Goal: Communication & Community: Participate in discussion

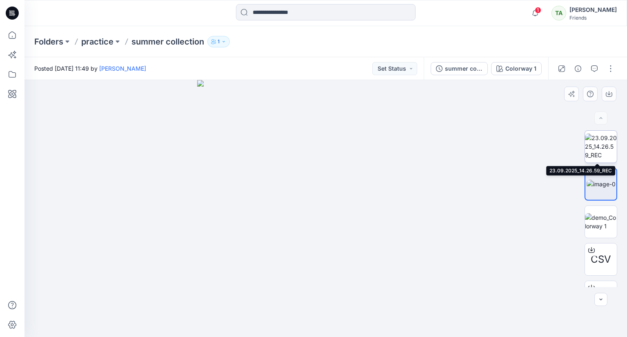
click at [605, 149] on img at bounding box center [601, 146] width 32 height 26
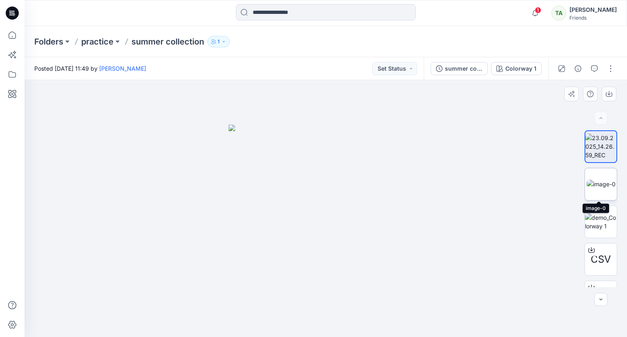
click at [601, 180] on img at bounding box center [601, 184] width 29 height 9
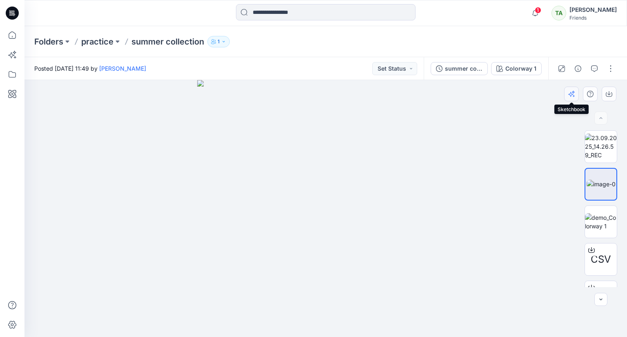
click at [573, 93] on icon "button" at bounding box center [573, 92] width 3 height 3
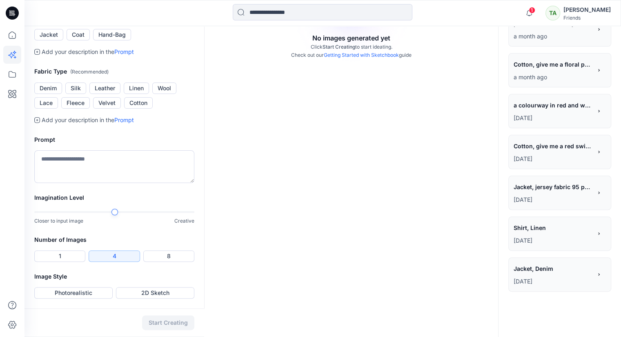
scroll to position [220, 0]
click at [77, 183] on textarea at bounding box center [114, 166] width 160 height 33
click at [589, 276] on p "[DATE]" at bounding box center [552, 281] width 78 height 10
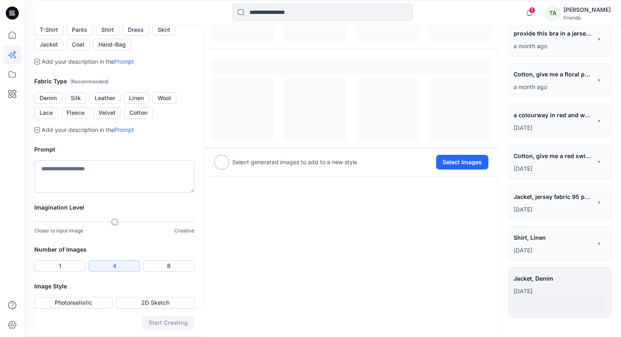
scroll to position [166, 0]
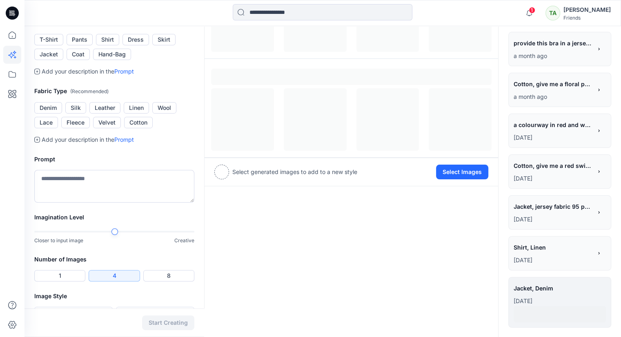
click at [571, 211] on span "Jacket, jersey fabric 95 polyester 5 % spamdex 200gsm give a colorway in red , …" at bounding box center [552, 206] width 78 height 12
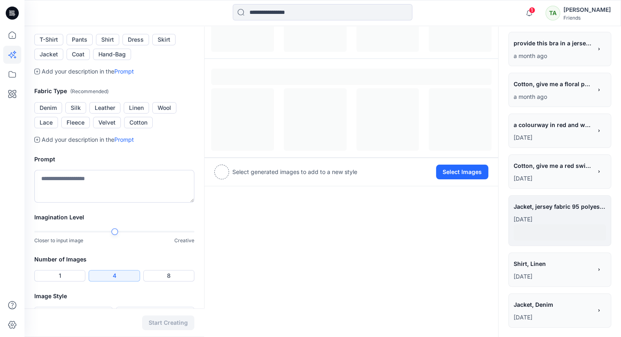
click at [580, 173] on p "[DATE]" at bounding box center [552, 178] width 78 height 10
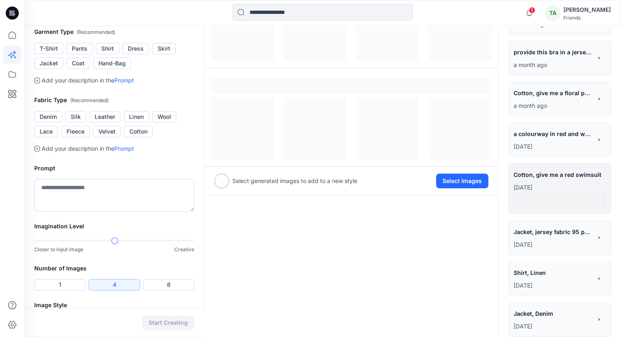
scroll to position [125, 0]
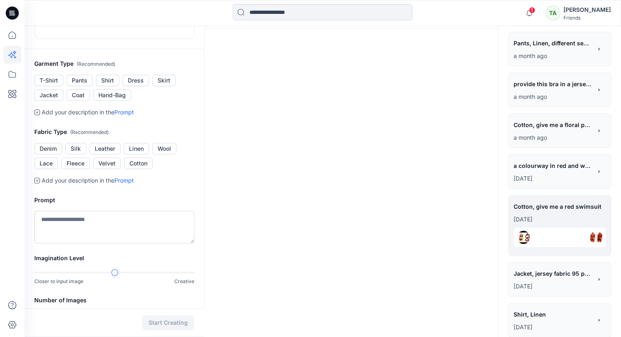
click at [573, 171] on div "**********" at bounding box center [552, 167] width 78 height 14
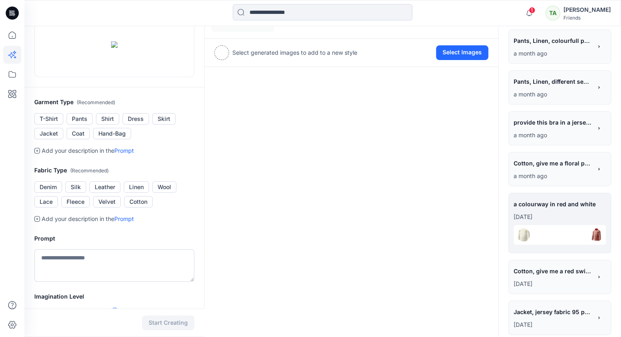
scroll to position [84, 0]
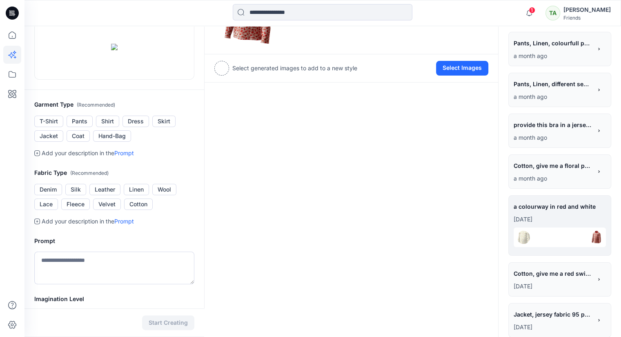
click at [593, 172] on div "**********" at bounding box center [559, 172] width 92 height 24
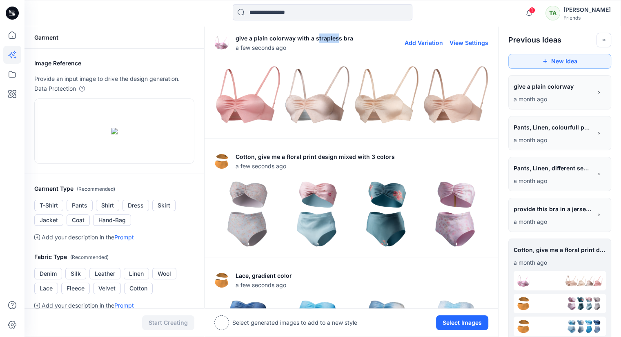
drag, startPoint x: 336, startPoint y: 40, endPoint x: 315, endPoint y: 39, distance: 21.6
click at [315, 39] on p "give a plain colorway with a strapless bra" at bounding box center [295, 38] width 118 height 10
click at [445, 66] on img at bounding box center [454, 94] width 65 height 65
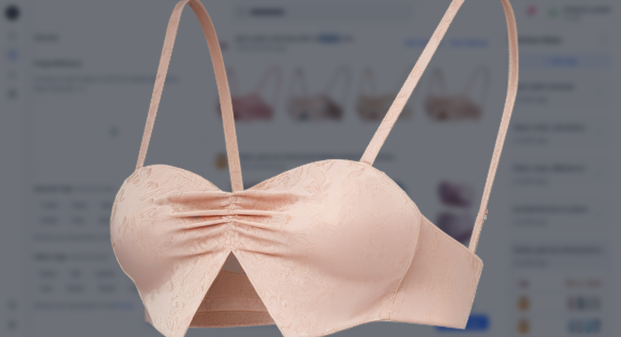
scroll to position [82, 0]
click at [564, 242] on div "Close" at bounding box center [310, 168] width 621 height 337
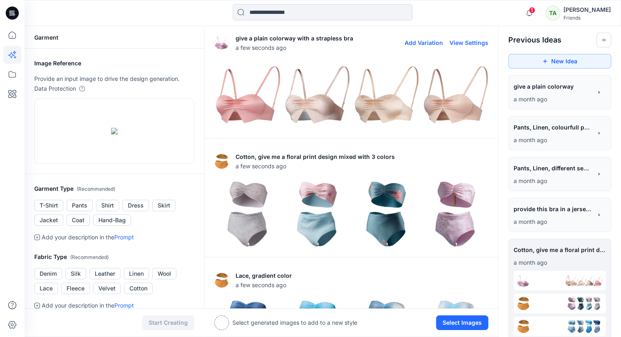
click at [269, 114] on img at bounding box center [247, 94] width 65 height 65
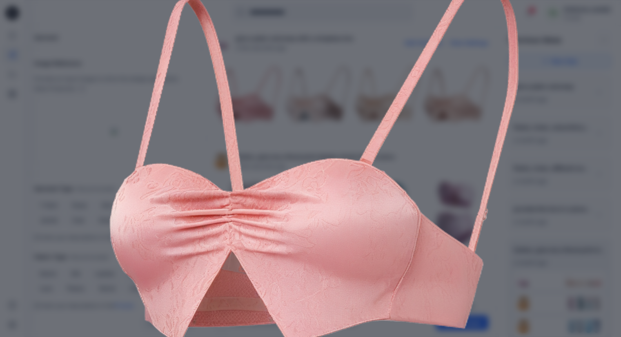
click at [548, 217] on div "Close" at bounding box center [310, 168] width 621 height 337
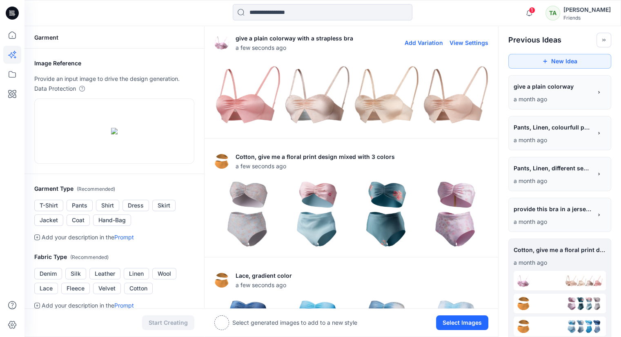
click at [474, 94] on img at bounding box center [454, 94] width 65 height 65
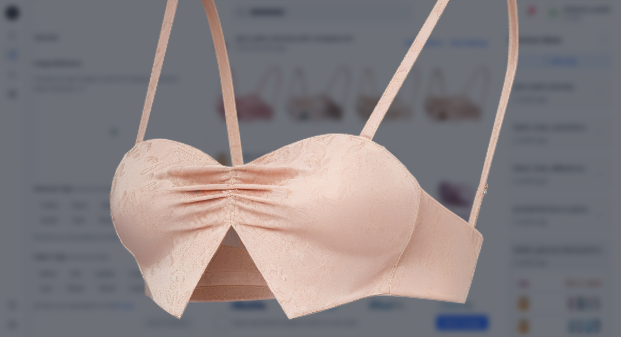
scroll to position [109, 0]
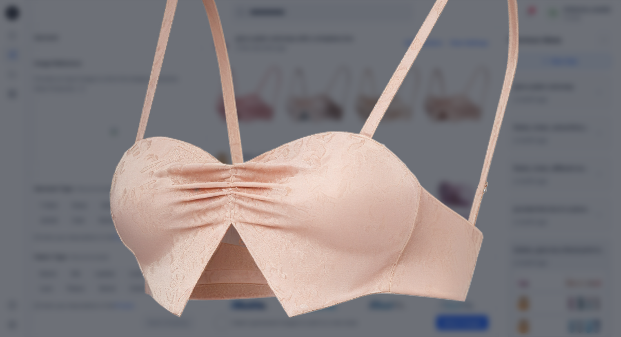
click at [531, 209] on div "Close" at bounding box center [310, 168] width 621 height 337
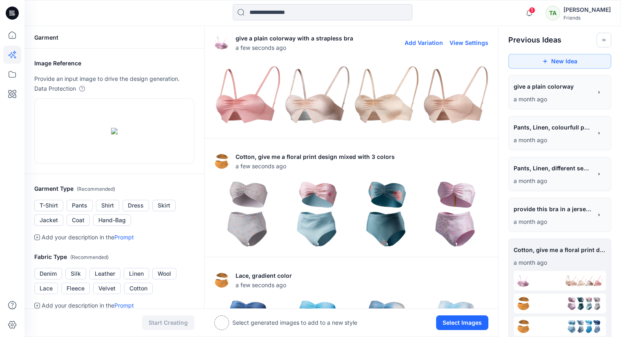
click at [260, 109] on img at bounding box center [247, 94] width 65 height 65
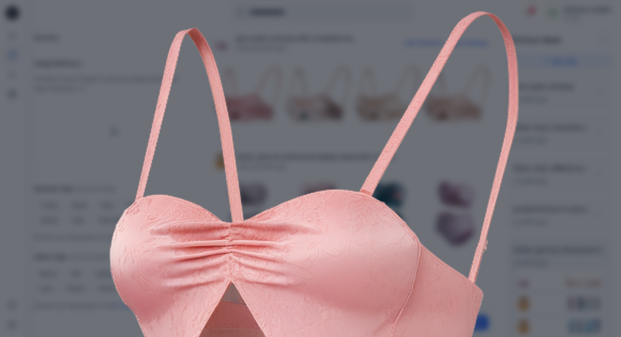
scroll to position [13, 0]
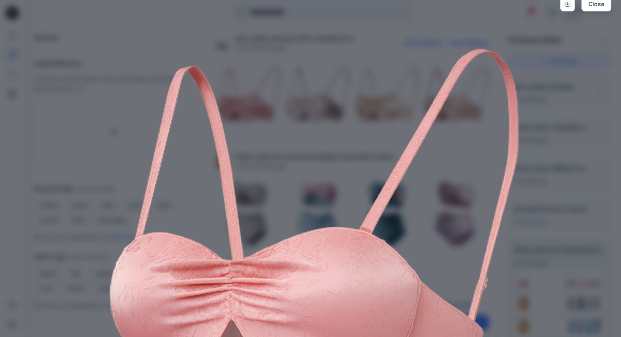
click at [571, 142] on div "Close" at bounding box center [310, 168] width 621 height 337
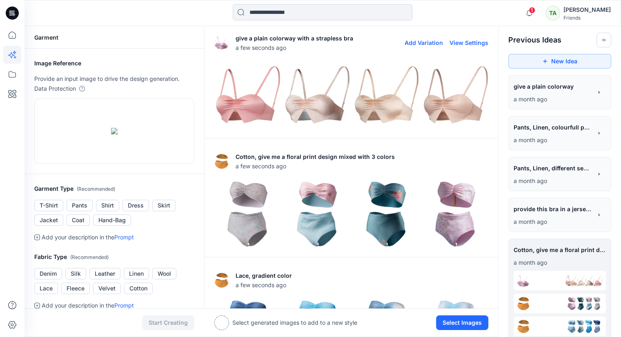
click at [239, 108] on img at bounding box center [247, 94] width 65 height 65
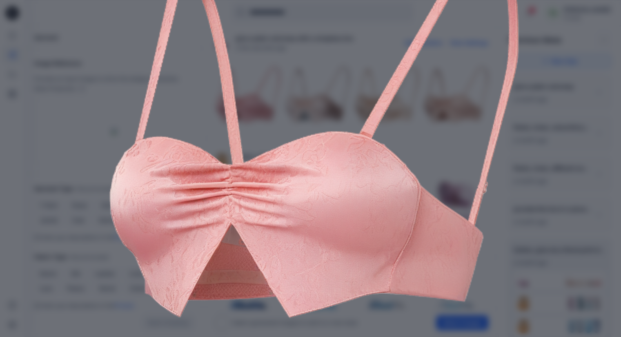
scroll to position [122, 0]
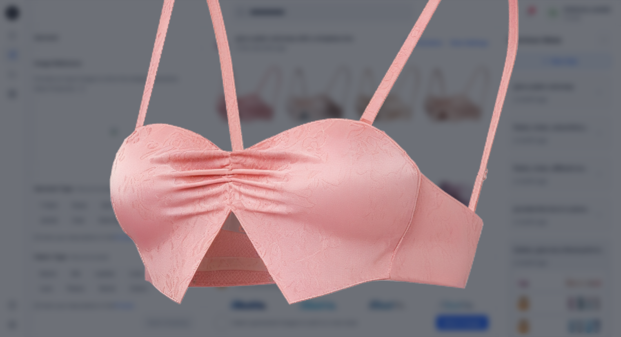
click at [552, 200] on div "Close" at bounding box center [310, 168] width 621 height 337
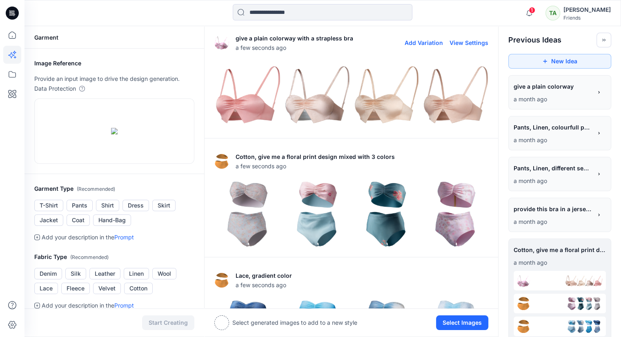
click at [482, 43] on button "View Settings" at bounding box center [468, 42] width 39 height 7
type textarea "**********"
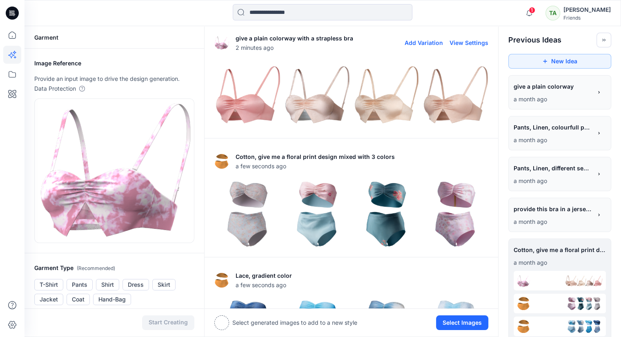
click at [262, 127] on img at bounding box center [247, 94] width 65 height 65
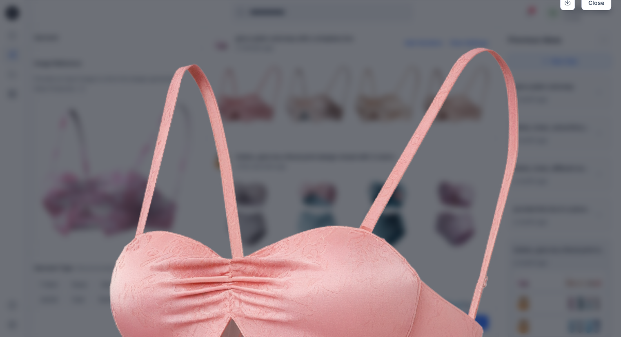
scroll to position [27, 0]
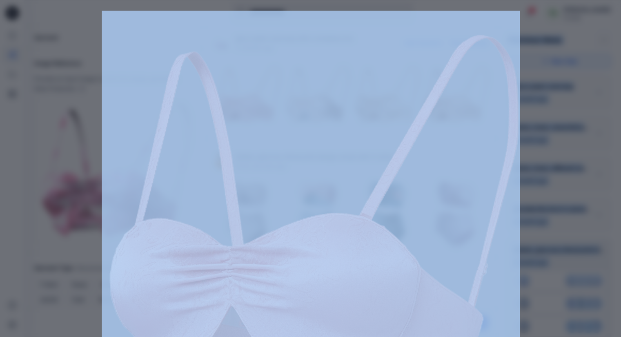
drag, startPoint x: 617, startPoint y: 40, endPoint x: 627, endPoint y: 8, distance: 32.9
click at [621, 8] on html "1 Notifications Your style demo is ready 7 minutes ago [PERSON_NAME] has update…" at bounding box center [310, 300] width 621 height 601
click at [592, 18] on div "Close" at bounding box center [310, 168] width 621 height 337
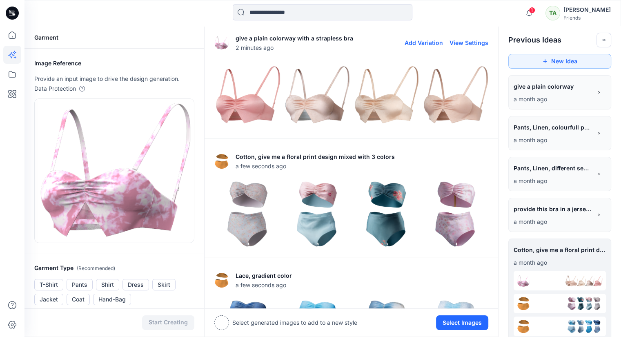
click at [591, 27] on div "Previous Ideas" at bounding box center [559, 36] width 122 height 21
click at [581, 65] on button "New Idea" at bounding box center [559, 61] width 103 height 15
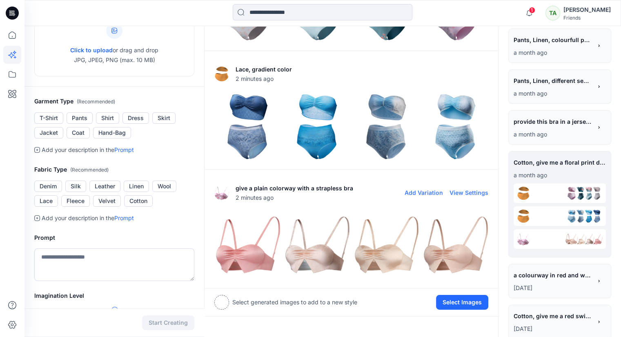
scroll to position [95, 0]
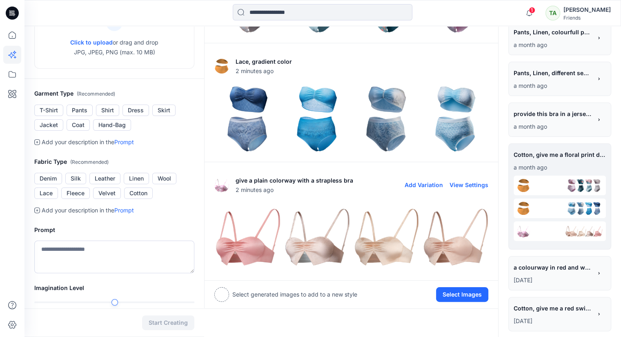
click at [242, 246] on img at bounding box center [247, 237] width 65 height 65
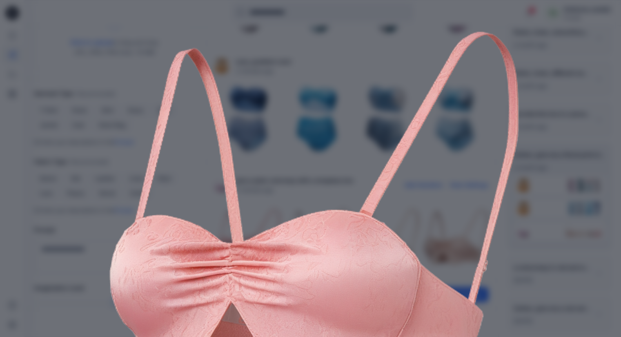
scroll to position [68, 0]
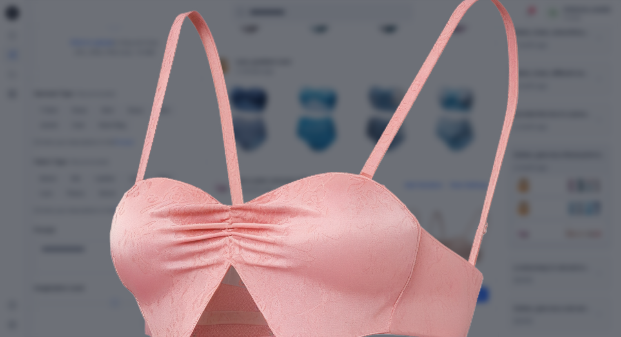
click at [607, 220] on div "Close" at bounding box center [310, 168] width 621 height 337
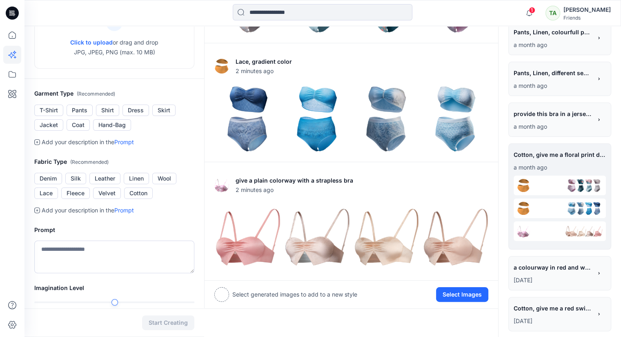
click at [233, 290] on p "Select generated images to add to a new style" at bounding box center [294, 294] width 125 height 10
click at [455, 293] on button "Select Images" at bounding box center [462, 294] width 52 height 15
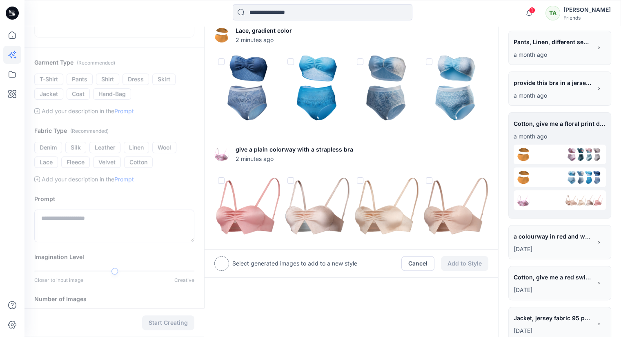
scroll to position [136, 0]
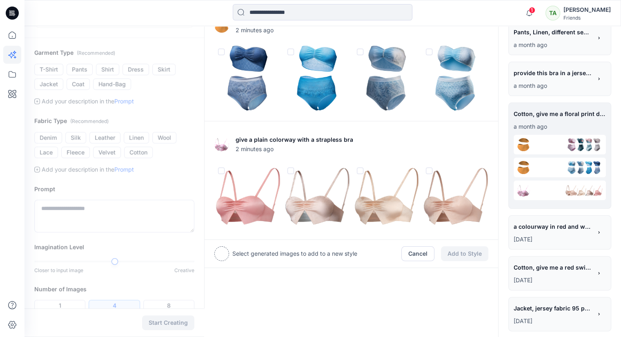
click at [233, 192] on img at bounding box center [247, 196] width 65 height 65
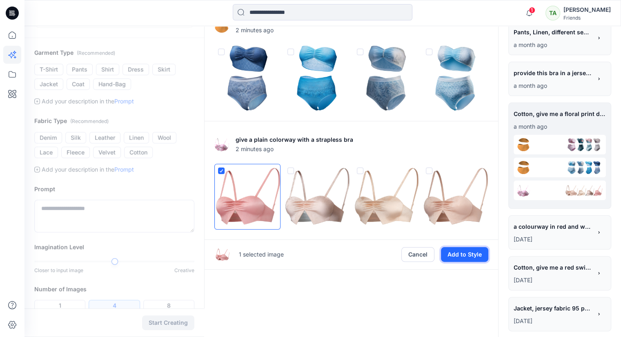
click at [454, 251] on button "Add to Style" at bounding box center [464, 254] width 47 height 15
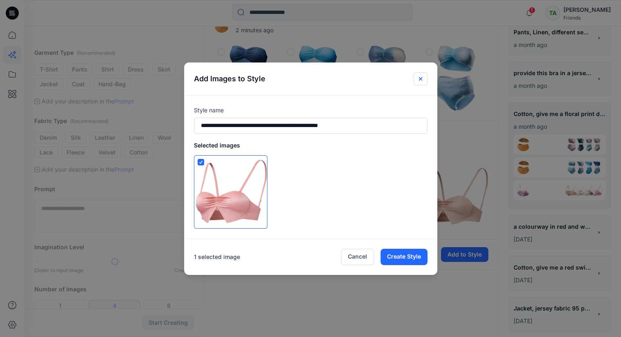
click at [418, 82] on button "Close" at bounding box center [420, 78] width 14 height 13
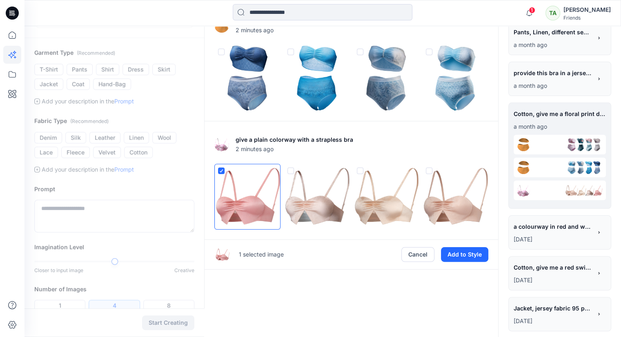
click at [336, 302] on div "Cotton, give me a floral print design mixed with 3 colors 2 minutes ago Lace, g…" at bounding box center [351, 156] width 294 height 532
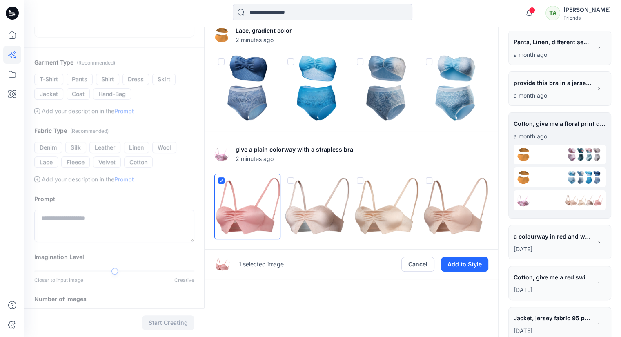
scroll to position [95, 0]
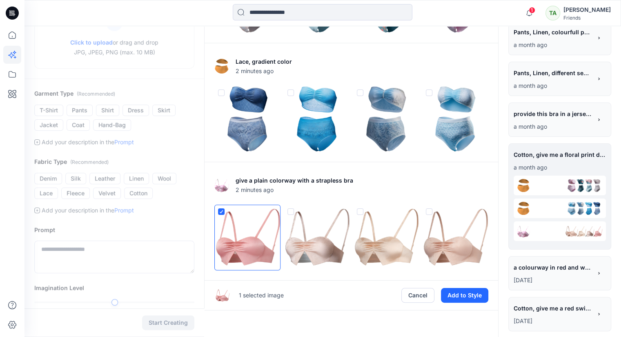
click at [319, 310] on div "Cotton, give me a floral print design mixed with 3 colors 2 minutes ago Lace, g…" at bounding box center [351, 197] width 294 height 532
click at [418, 300] on button "Cancel" at bounding box center [417, 295] width 33 height 15
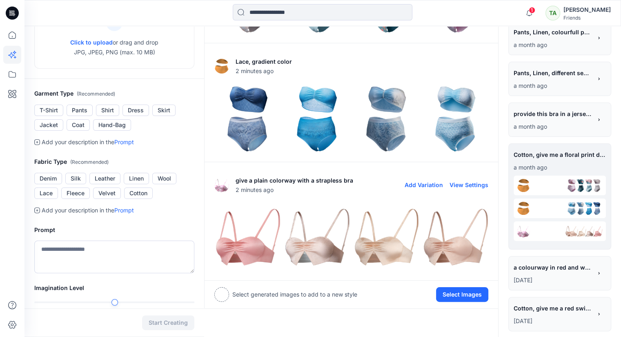
click at [247, 253] on img at bounding box center [247, 237] width 65 height 65
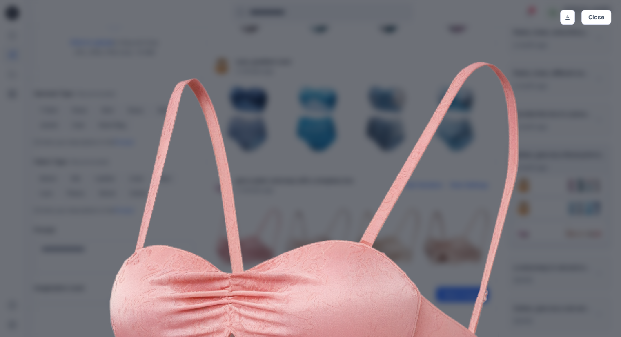
scroll to position [0, 0]
click at [569, 16] on icon "Download" at bounding box center [567, 17] width 6 height 6
click at [599, 13] on button "Close" at bounding box center [596, 17] width 30 height 15
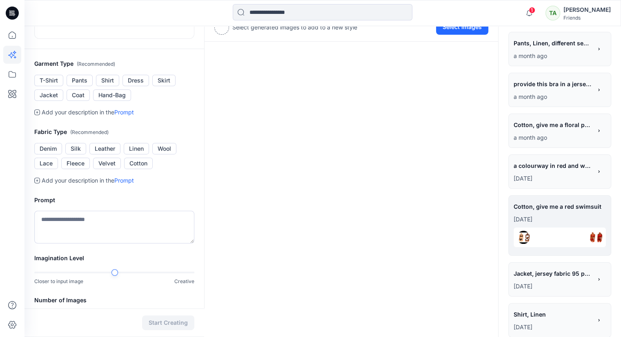
scroll to position [166, 0]
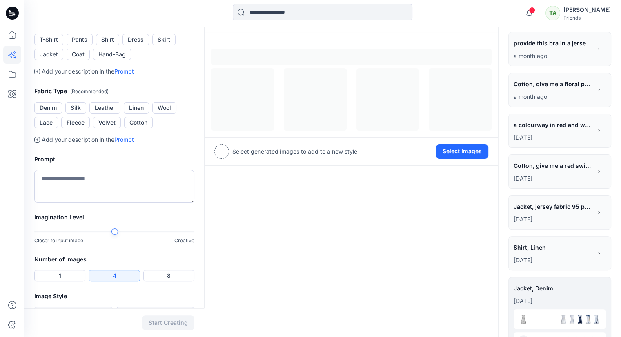
scroll to position [184, 0]
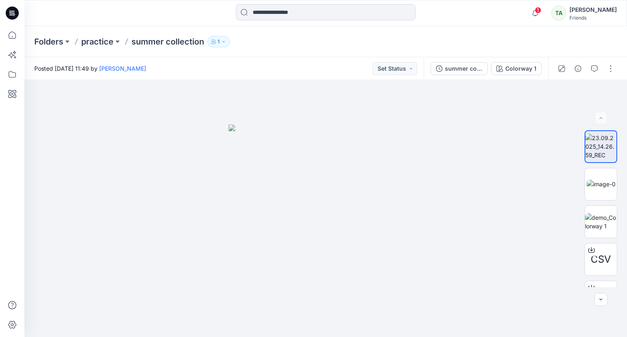
click at [617, 67] on div at bounding box center [586, 68] width 76 height 23
click at [614, 68] on button "button" at bounding box center [610, 68] width 13 height 13
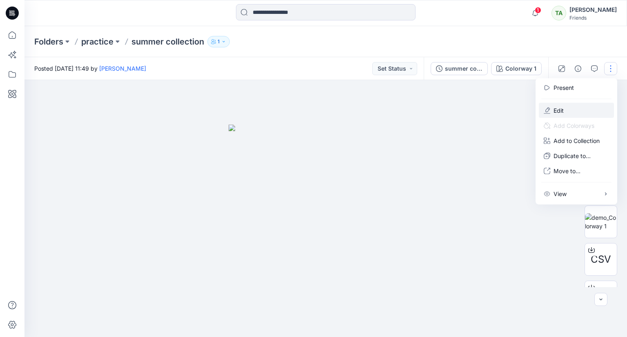
click at [574, 114] on button "Edit" at bounding box center [576, 110] width 75 height 15
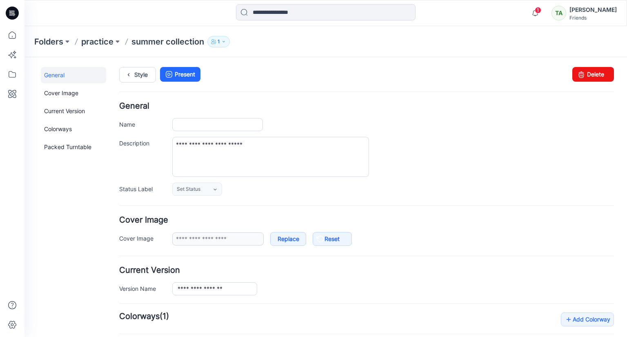
type input "**********"
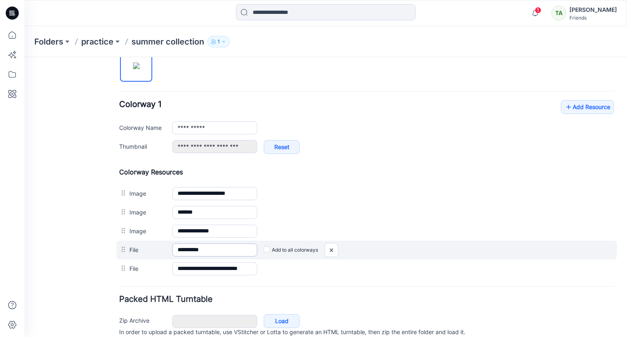
scroll to position [286, 0]
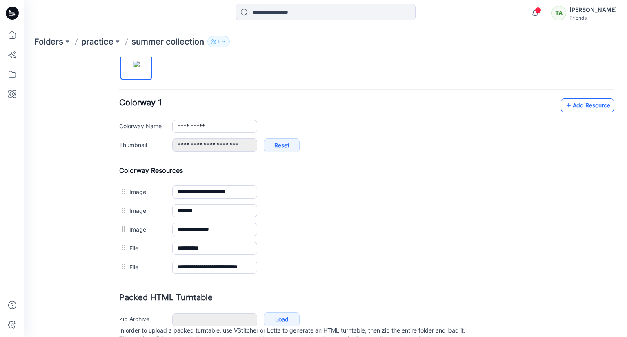
click at [594, 100] on link "Add Resource" at bounding box center [587, 105] width 53 height 14
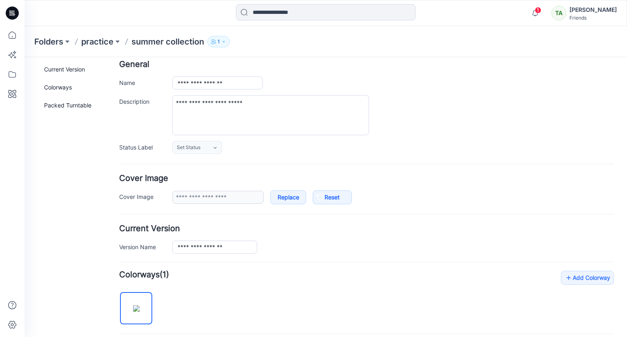
scroll to position [41, 0]
click at [151, 45] on p "summer collection" at bounding box center [167, 41] width 73 height 11
click at [151, 43] on p "summer collection" at bounding box center [167, 41] width 73 height 11
click at [151, 40] on p "summer collection" at bounding box center [167, 41] width 73 height 11
click at [95, 41] on p "practice" at bounding box center [97, 41] width 32 height 11
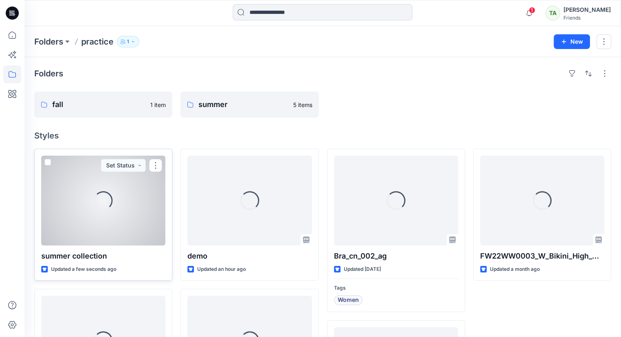
click at [120, 198] on div at bounding box center [103, 201] width 124 height 90
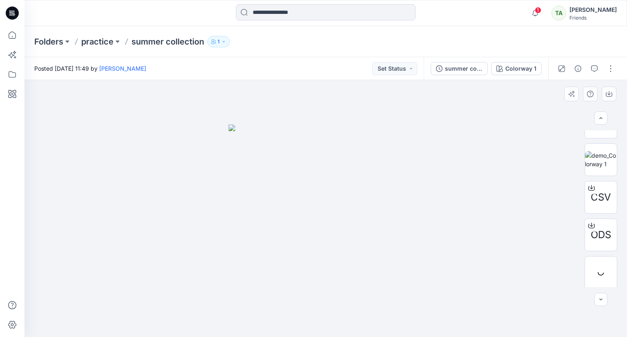
scroll to position [63, 0]
click at [602, 278] on img at bounding box center [601, 270] width 32 height 17
click at [597, 68] on icon "button" at bounding box center [594, 68] width 7 height 7
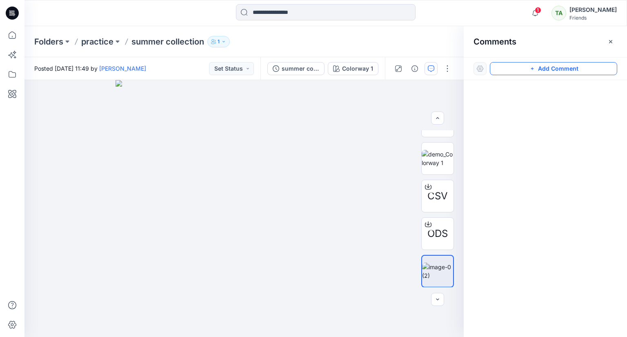
click at [616, 64] on button "Add Comment" at bounding box center [553, 68] width 127 height 13
click at [251, 195] on div "1" at bounding box center [243, 208] width 439 height 257
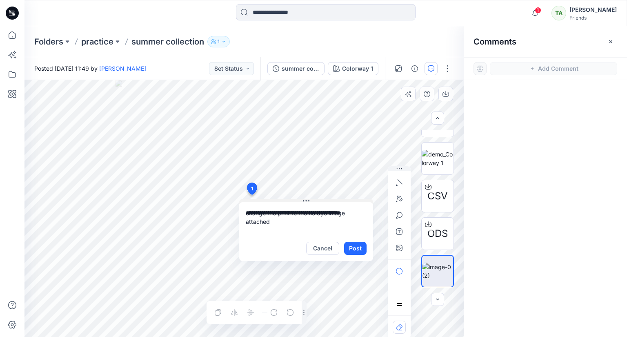
type textarea "**********"
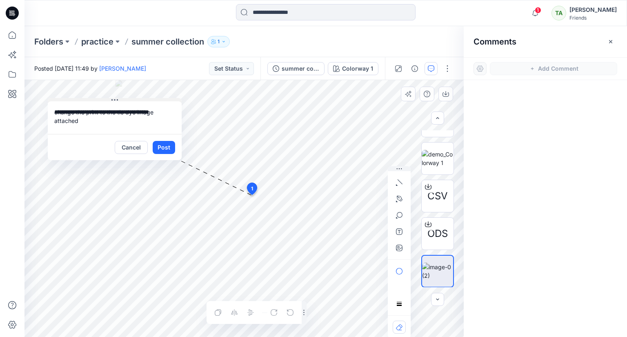
drag, startPoint x: 306, startPoint y: 198, endPoint x: 115, endPoint y: 98, distance: 216.4
click at [115, 98] on icon at bounding box center [114, 100] width 7 height 7
click at [161, 151] on button "Post" at bounding box center [164, 147] width 22 height 13
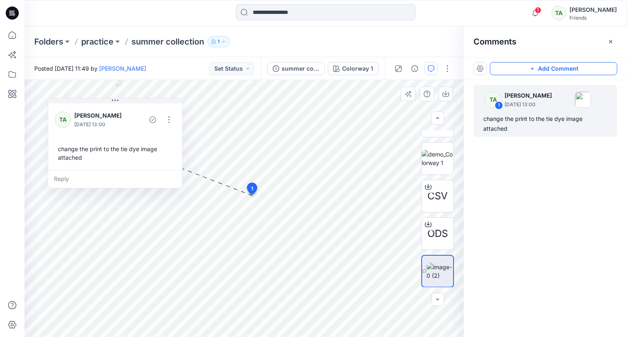
click at [558, 68] on button "Add Comment" at bounding box center [553, 68] width 127 height 13
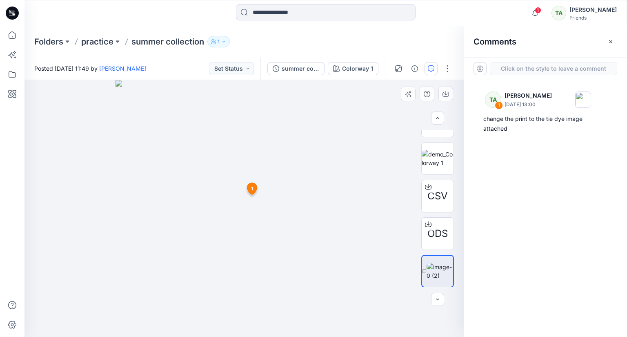
click at [355, 236] on div "2 1 TA Tharindi Anuththara October 07, 2025 13:00 change the print to the tie d…" at bounding box center [243, 208] width 439 height 257
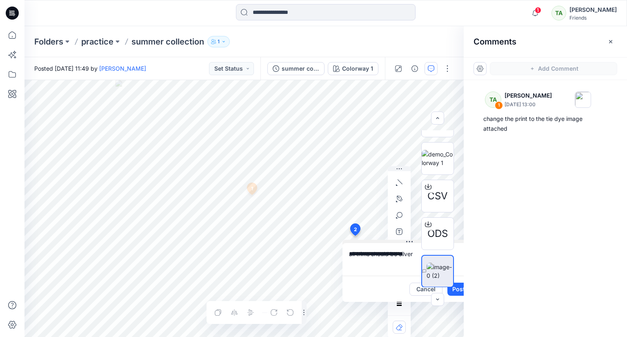
type textarea "**********"
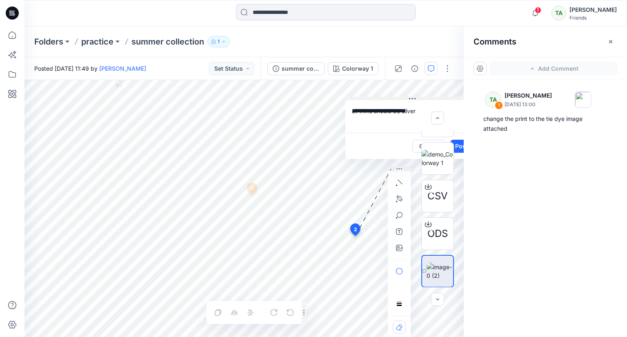
drag, startPoint x: 400, startPoint y: 242, endPoint x: 403, endPoint y: 99, distance: 142.9
click at [403, 99] on button at bounding box center [412, 99] width 134 height 5
click at [403, 210] on button "button" at bounding box center [399, 215] width 13 height 13
click at [456, 144] on div "CSV ODS" at bounding box center [437, 208] width 52 height 157
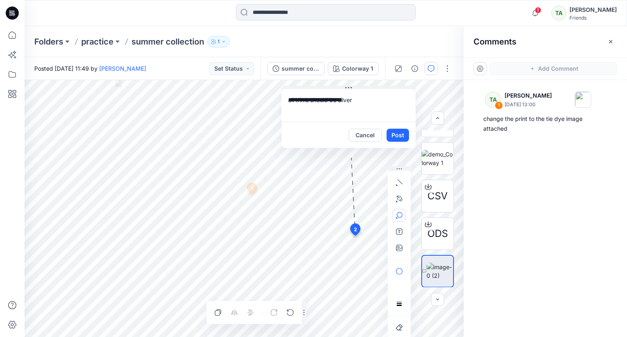
drag, startPoint x: 401, startPoint y: 98, endPoint x: 337, endPoint y: 87, distance: 64.7
click at [337, 87] on button at bounding box center [349, 88] width 134 height 5
click at [394, 132] on button "Post" at bounding box center [398, 134] width 22 height 13
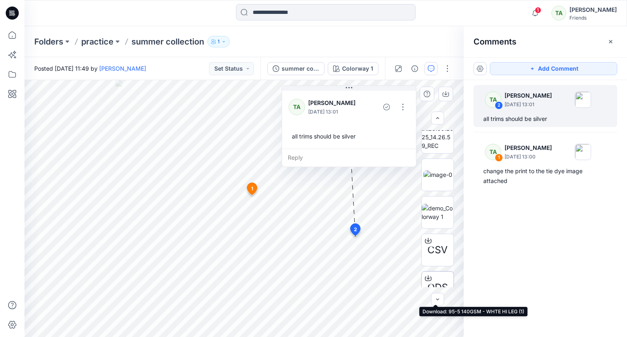
scroll to position [0, 0]
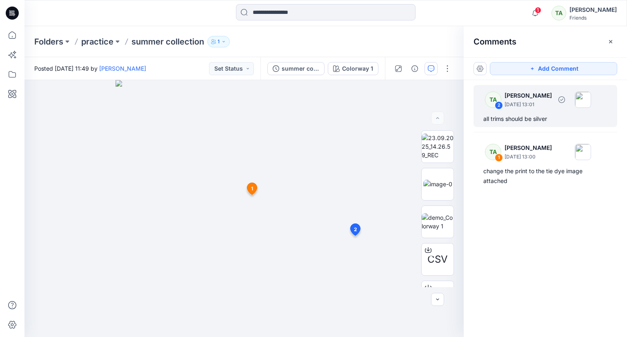
click at [552, 107] on p "October 07, 2025 13:01" at bounding box center [527, 104] width 47 height 8
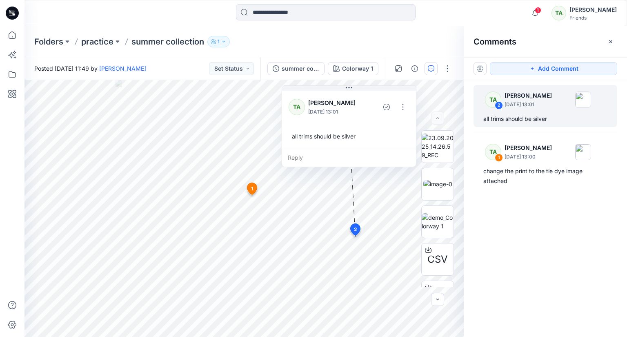
click at [555, 228] on div "TA 2 Tharindi Anuththara October 07, 2025 13:01 all trims should be silver TA 1…" at bounding box center [545, 193] width 163 height 227
click at [296, 154] on div "Reply" at bounding box center [349, 158] width 134 height 18
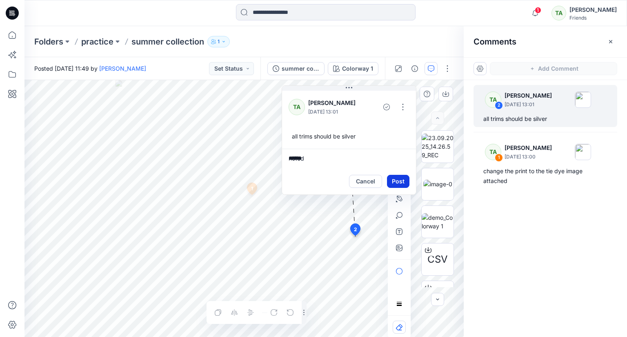
type textarea "*****"
click at [393, 180] on button "Post" at bounding box center [398, 181] width 22 height 13
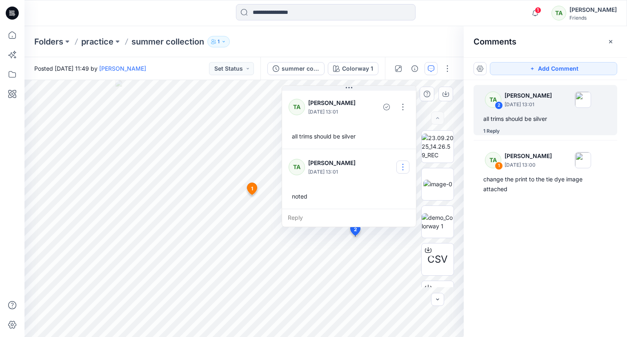
click at [402, 167] on button "button" at bounding box center [402, 166] width 13 height 13
click at [401, 207] on p "Delete comment" at bounding box center [408, 207] width 42 height 9
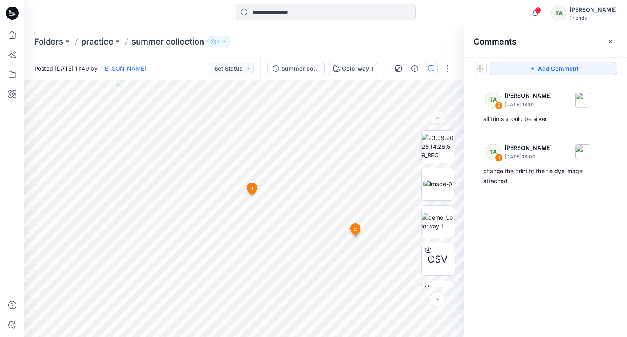
click at [566, 238] on div "TA 2 Tharindi Anuththara October 07, 2025 13:01 all trims should be silver TA 1…" at bounding box center [545, 193] width 163 height 227
click at [610, 42] on icon "button" at bounding box center [610, 41] width 3 height 3
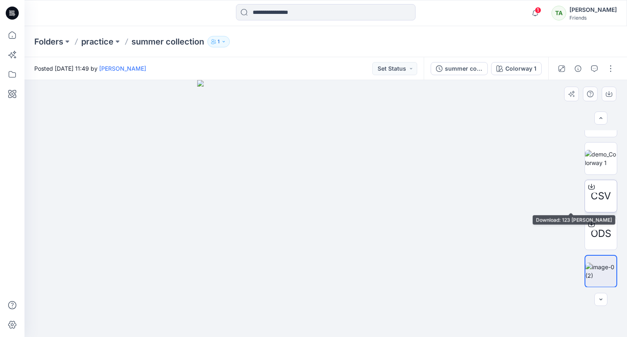
scroll to position [63, 0]
